Goal: Information Seeking & Learning: Learn about a topic

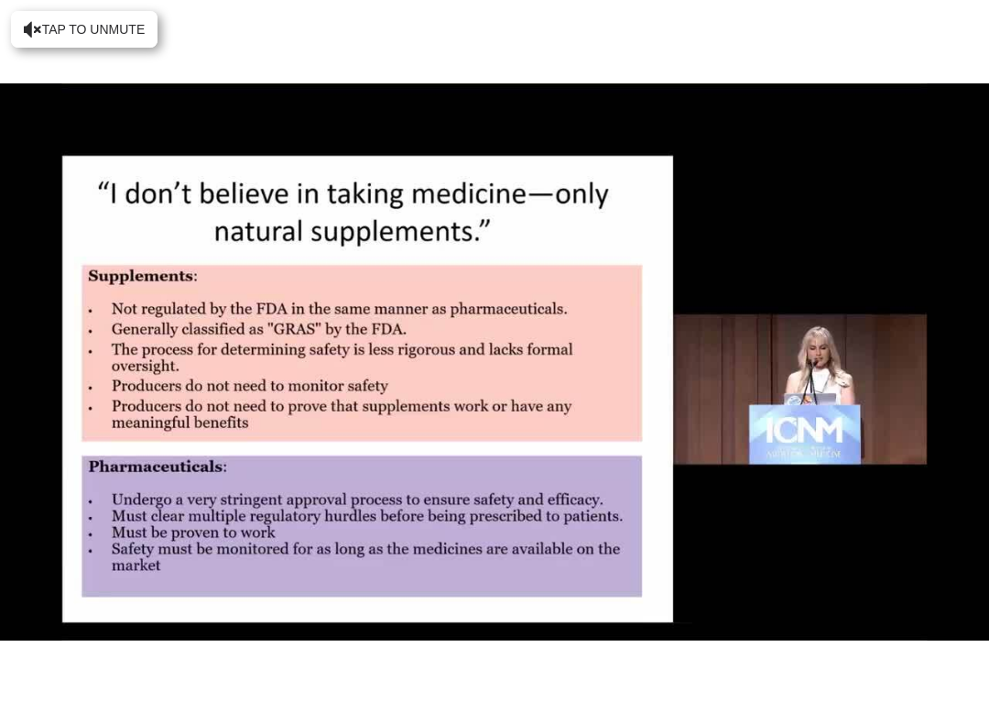
click at [71, 421] on div "10 seconds Tap to unmute" at bounding box center [494, 362] width 989 height 724
